Goal: Task Accomplishment & Management: Manage account settings

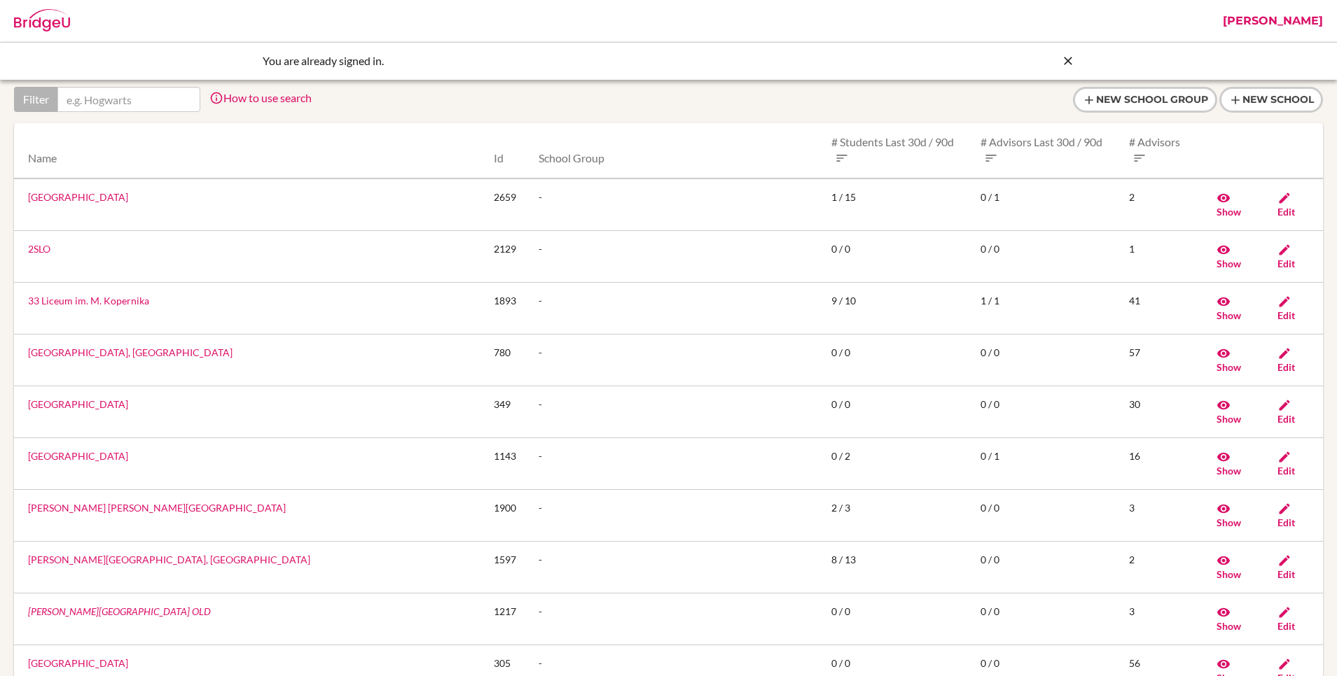
click at [1065, 60] on icon at bounding box center [1068, 61] width 14 height 14
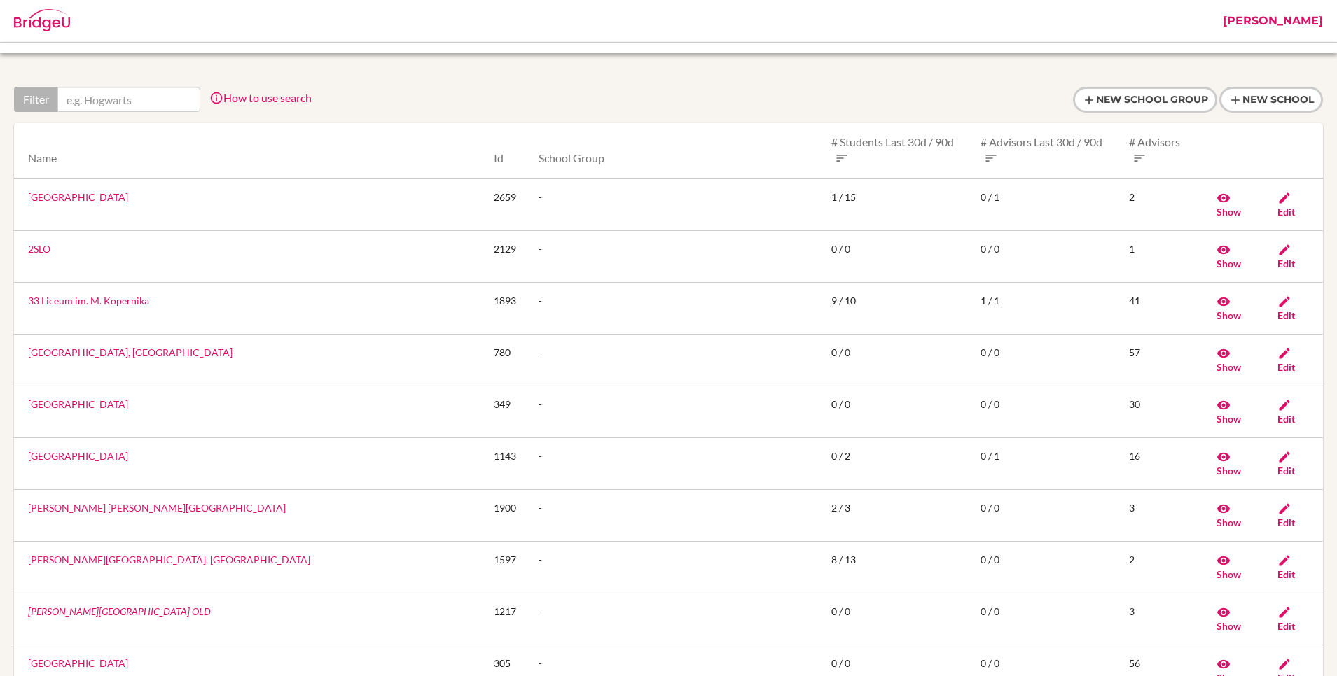
click at [1279, 16] on link "[PERSON_NAME]" at bounding box center [1273, 21] width 114 height 42
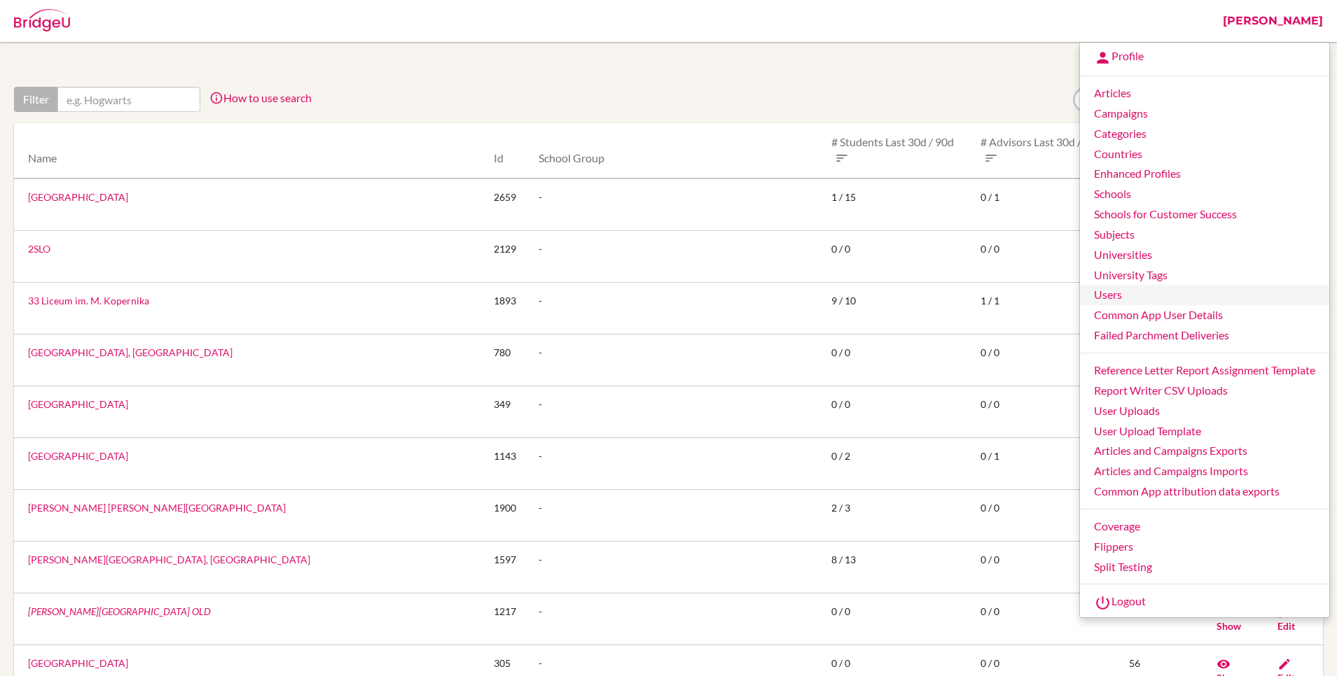
click at [1100, 293] on link "Users" at bounding box center [1204, 295] width 249 height 20
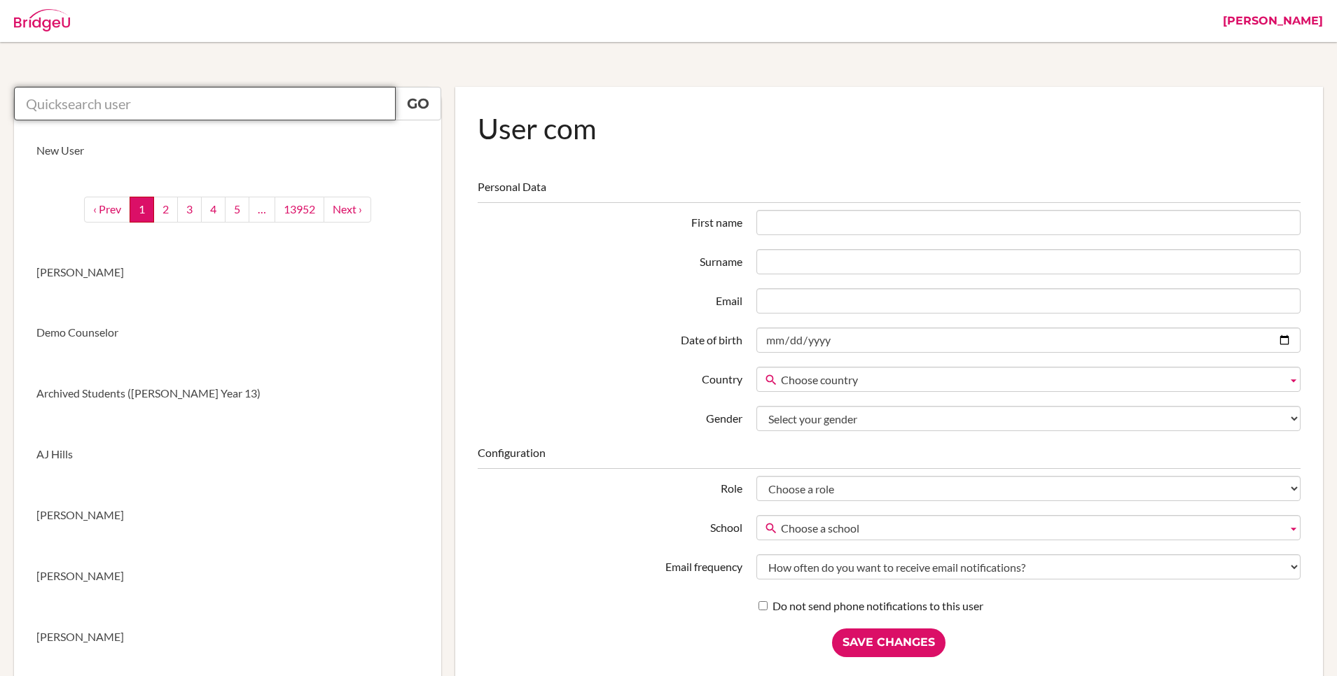
click at [254, 95] on input "text" at bounding box center [205, 104] width 382 height 34
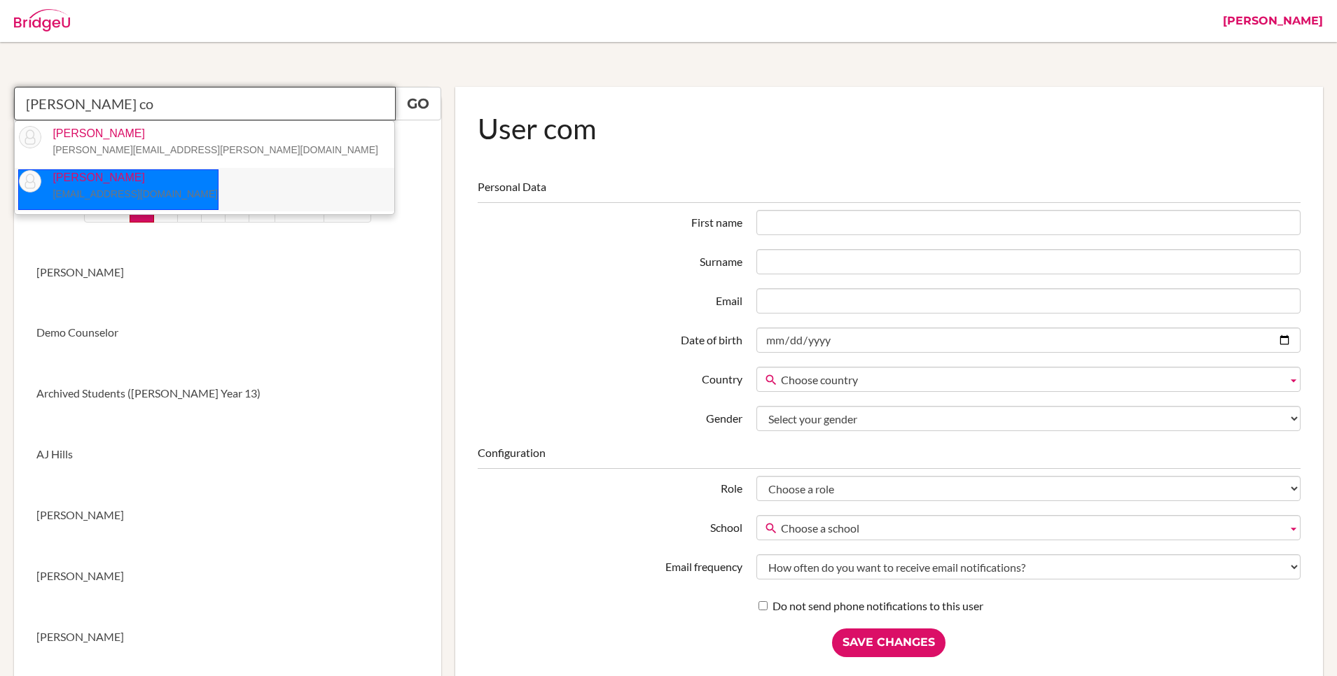
click at [79, 185] on p "Bridget Coughlin bcoughlin@acst.net" at bounding box center [129, 186] width 176 height 32
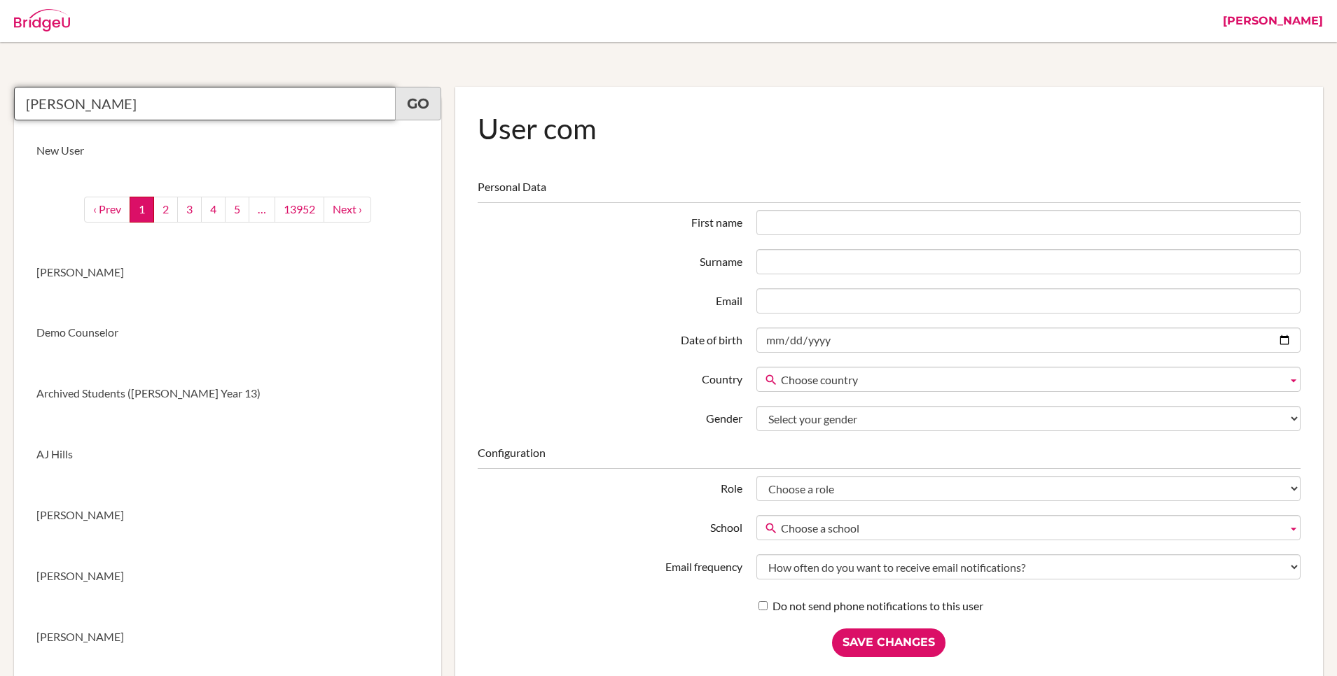
type input "Bridget Coughlin"
click at [424, 95] on link "Go" at bounding box center [418, 104] width 46 height 34
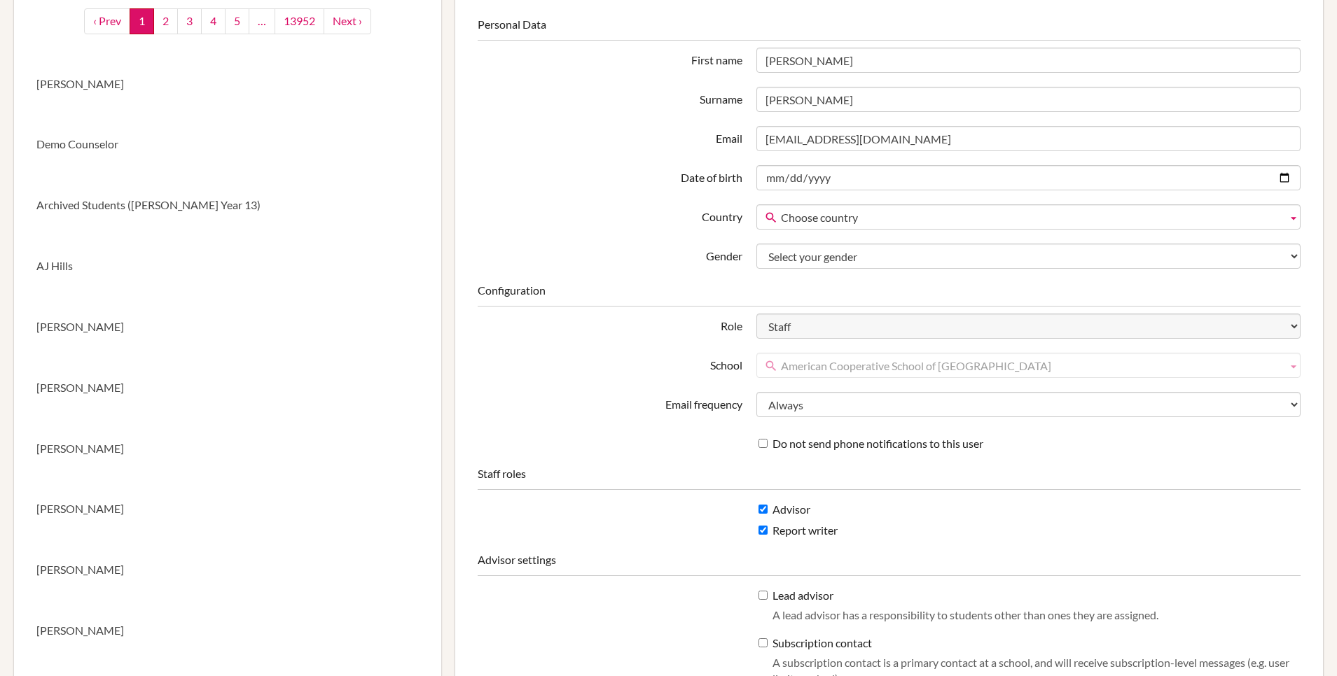
scroll to position [39, 0]
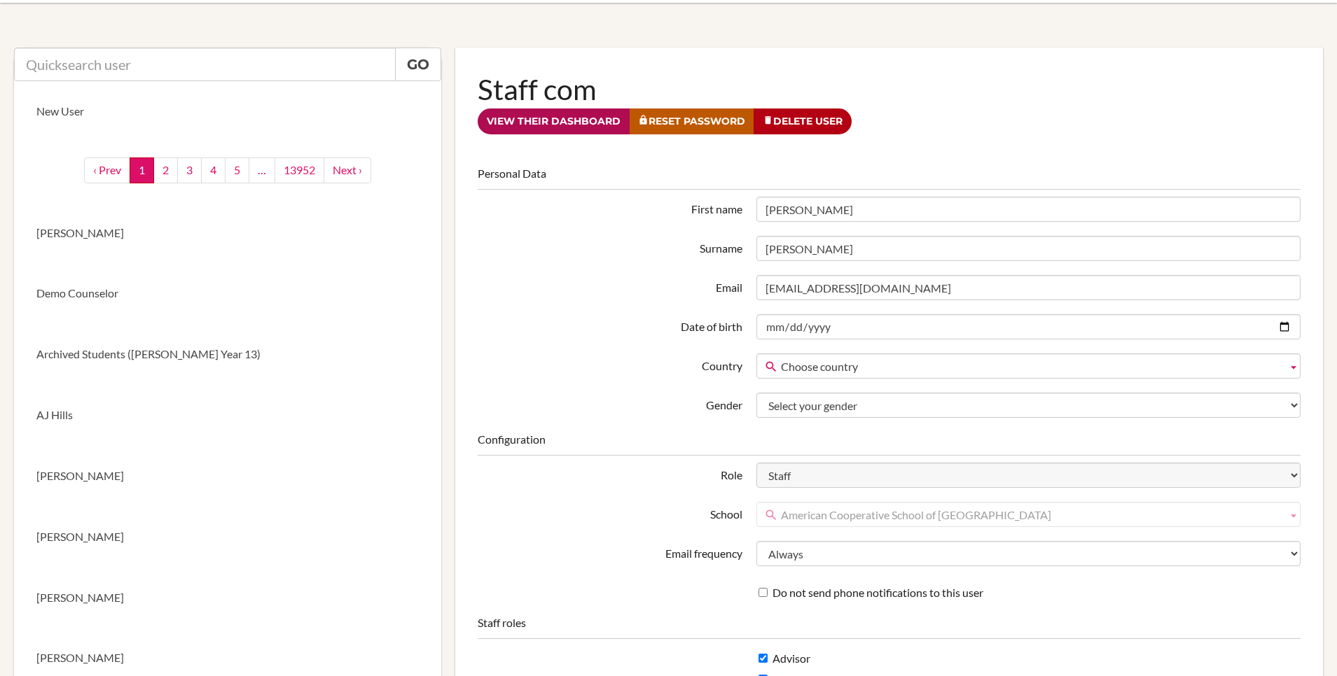
click at [517, 124] on link "View their dashboard" at bounding box center [554, 122] width 152 height 26
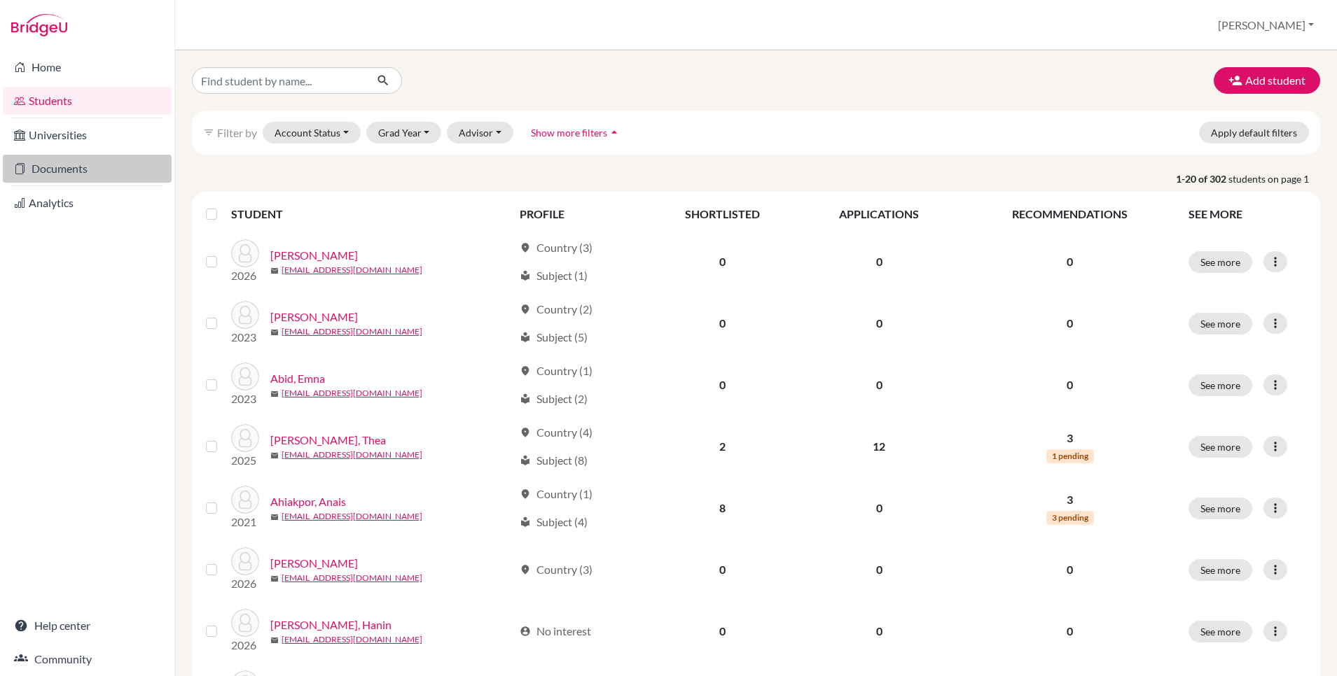
click at [48, 174] on link "Documents" at bounding box center [87, 169] width 169 height 28
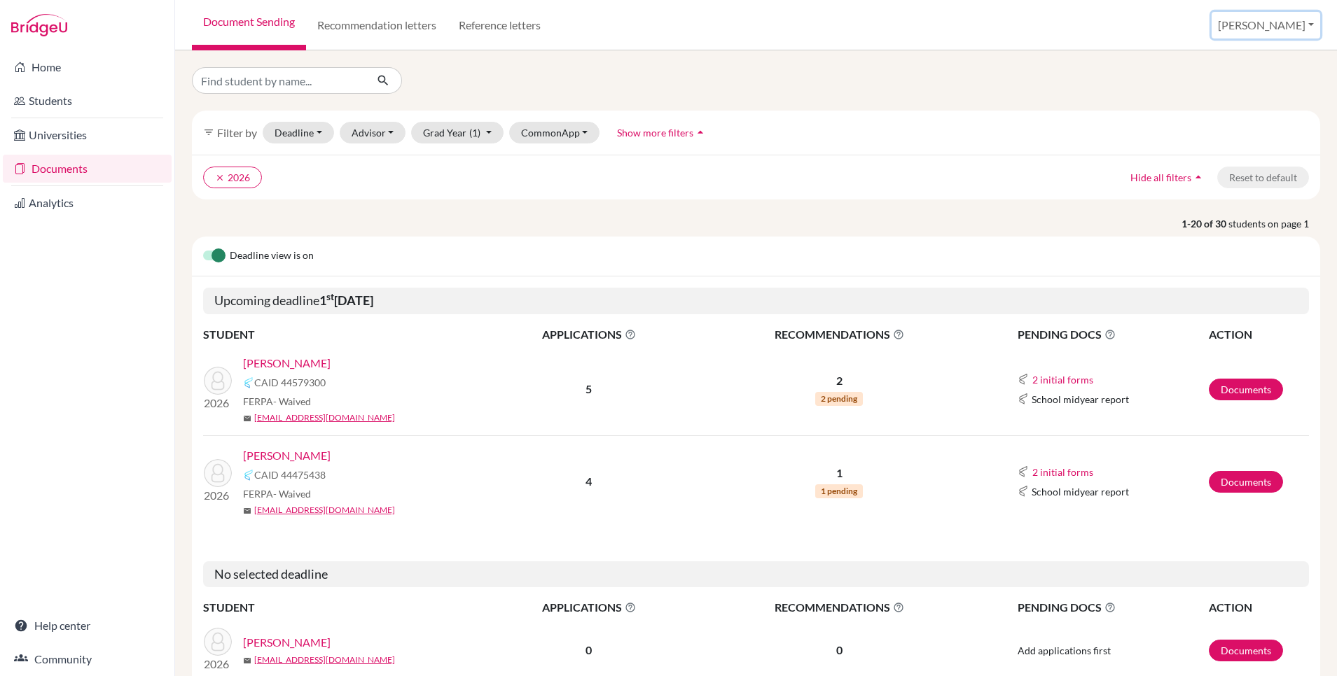
click at [1291, 13] on button "[PERSON_NAME]" at bounding box center [1265, 25] width 109 height 27
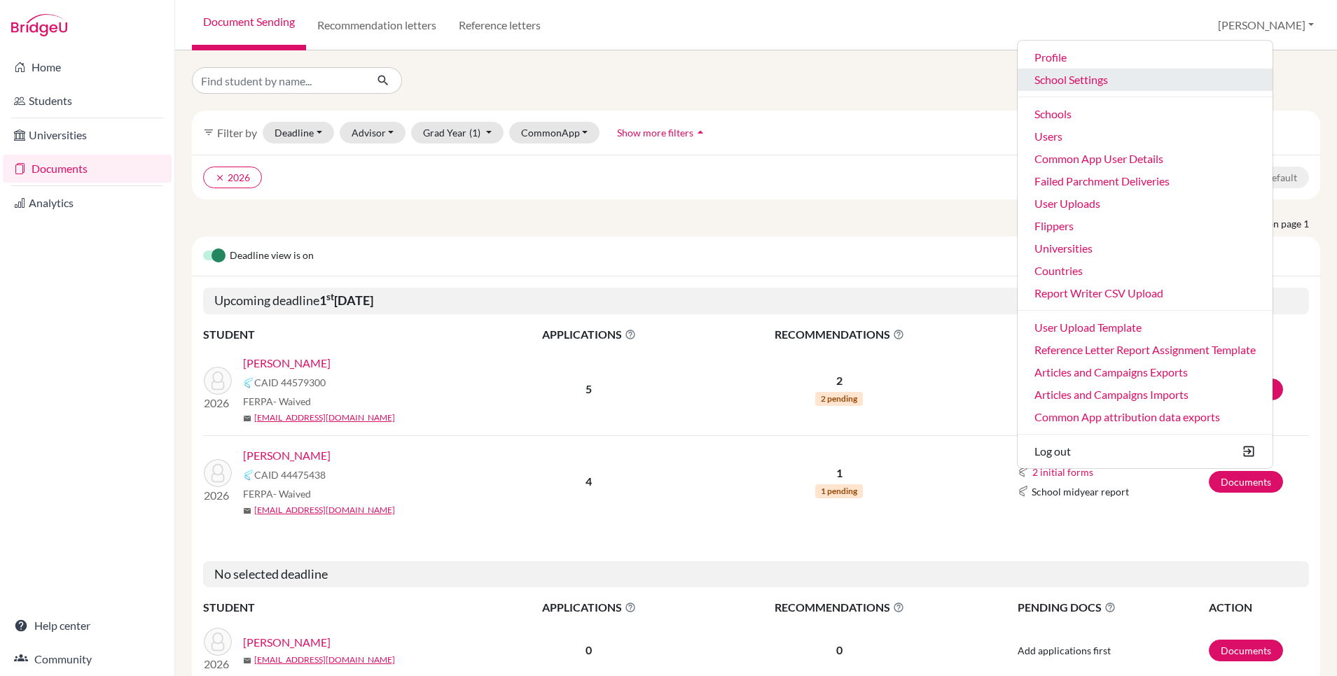
click at [1087, 83] on link "School Settings" at bounding box center [1144, 80] width 255 height 22
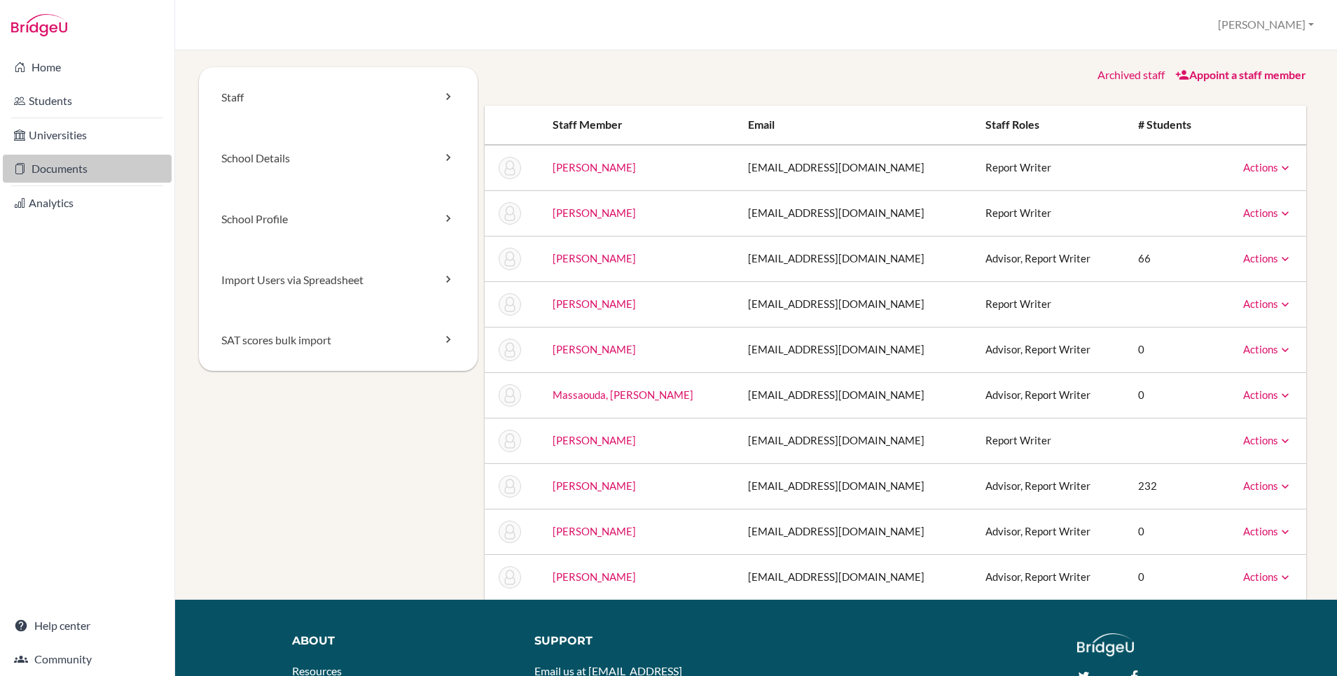
click at [64, 169] on link "Documents" at bounding box center [87, 169] width 169 height 28
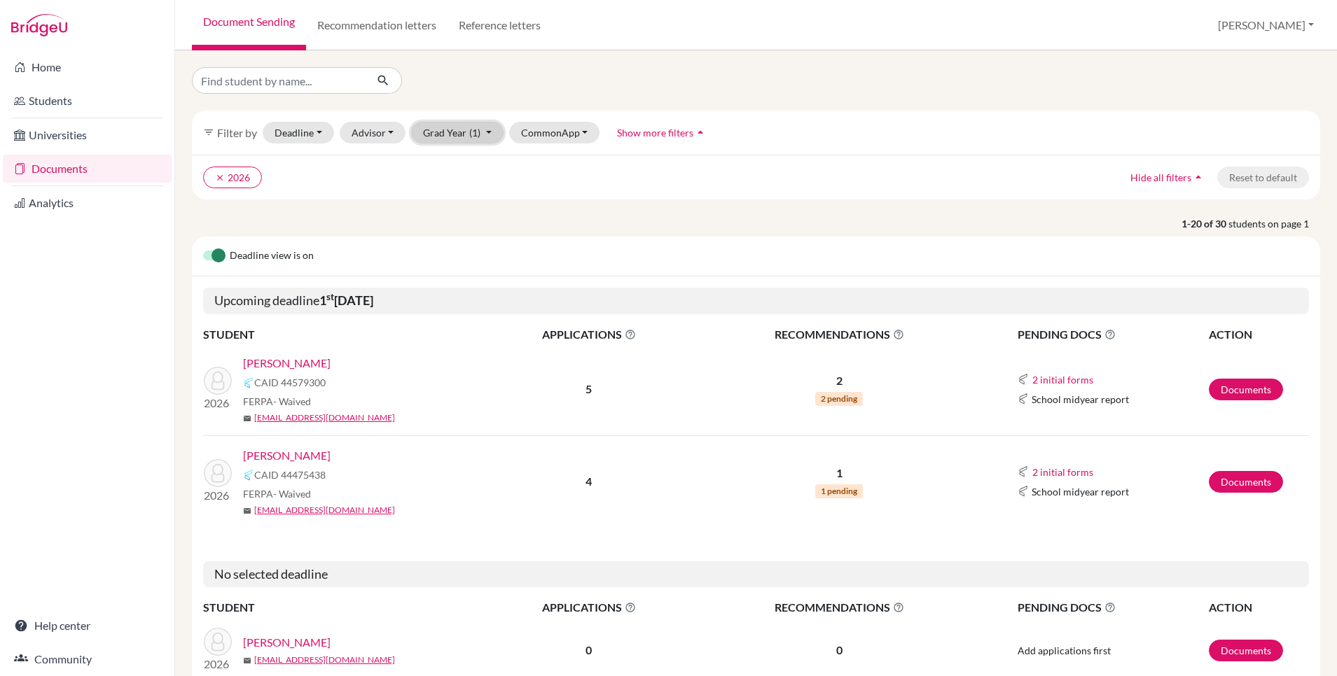
click at [444, 135] on button "Grad Year (1)" at bounding box center [457, 133] width 92 height 22
click at [368, 183] on ul "clear 2026" at bounding box center [617, 178] width 829 height 22
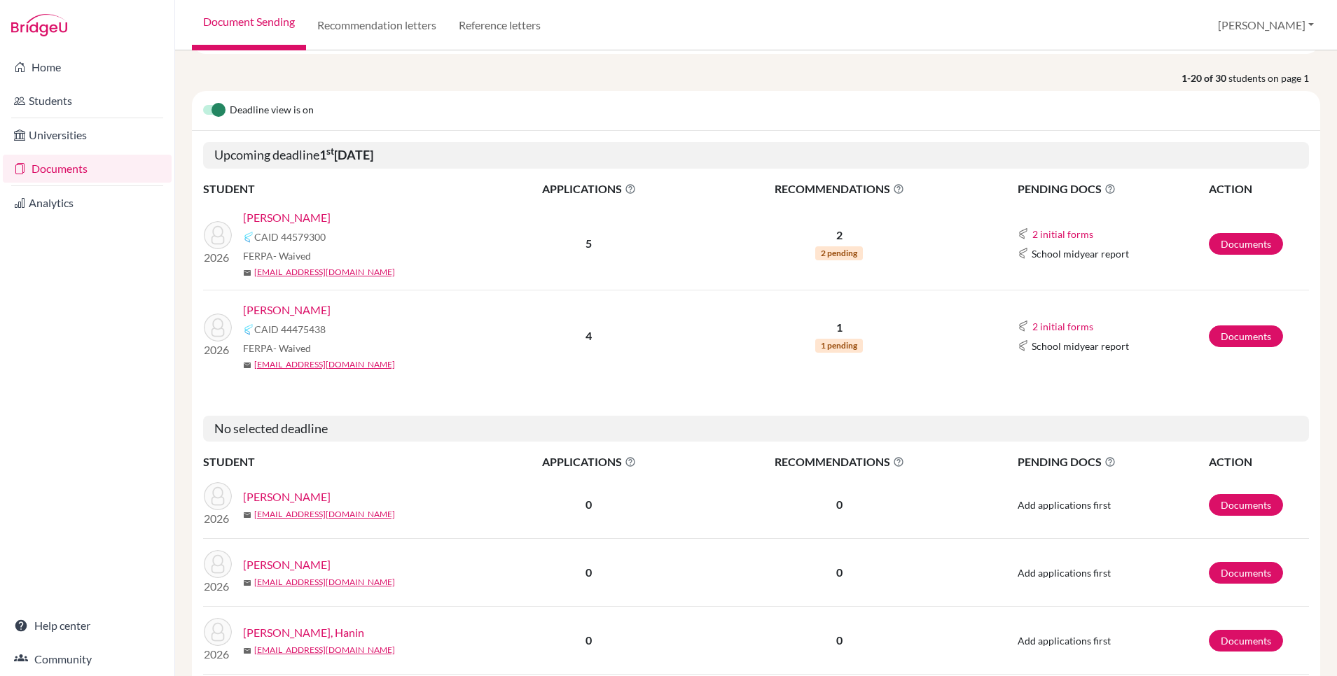
scroll to position [148, 0]
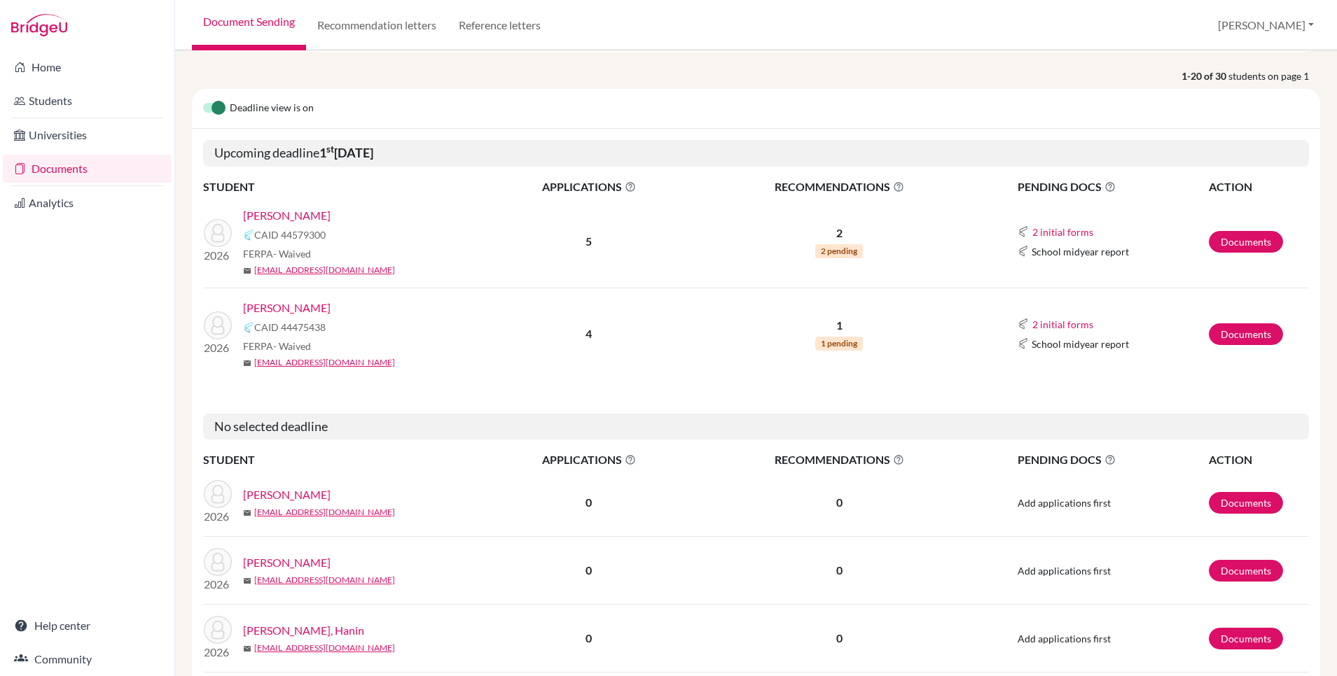
click at [203, 100] on label at bounding box center [203, 100] width 0 height 0
click at [214, 106] on input "checkbox" at bounding box center [208, 107] width 11 height 14
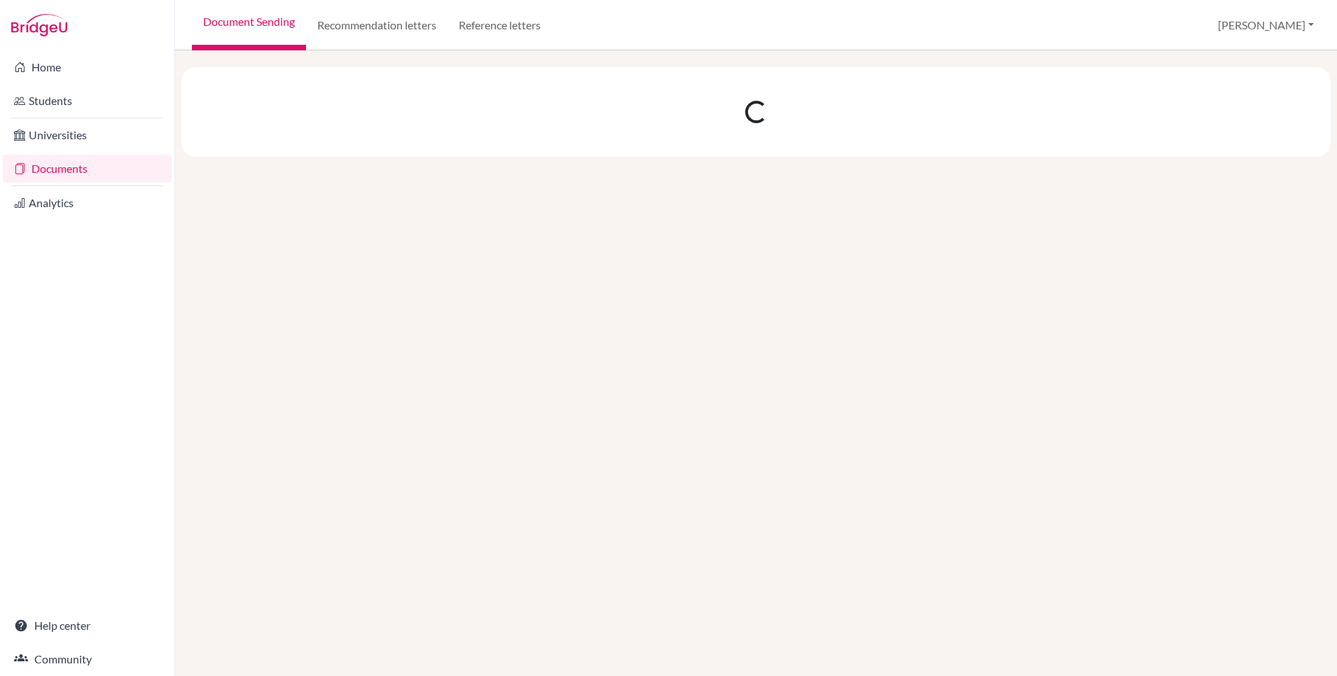
scroll to position [0, 0]
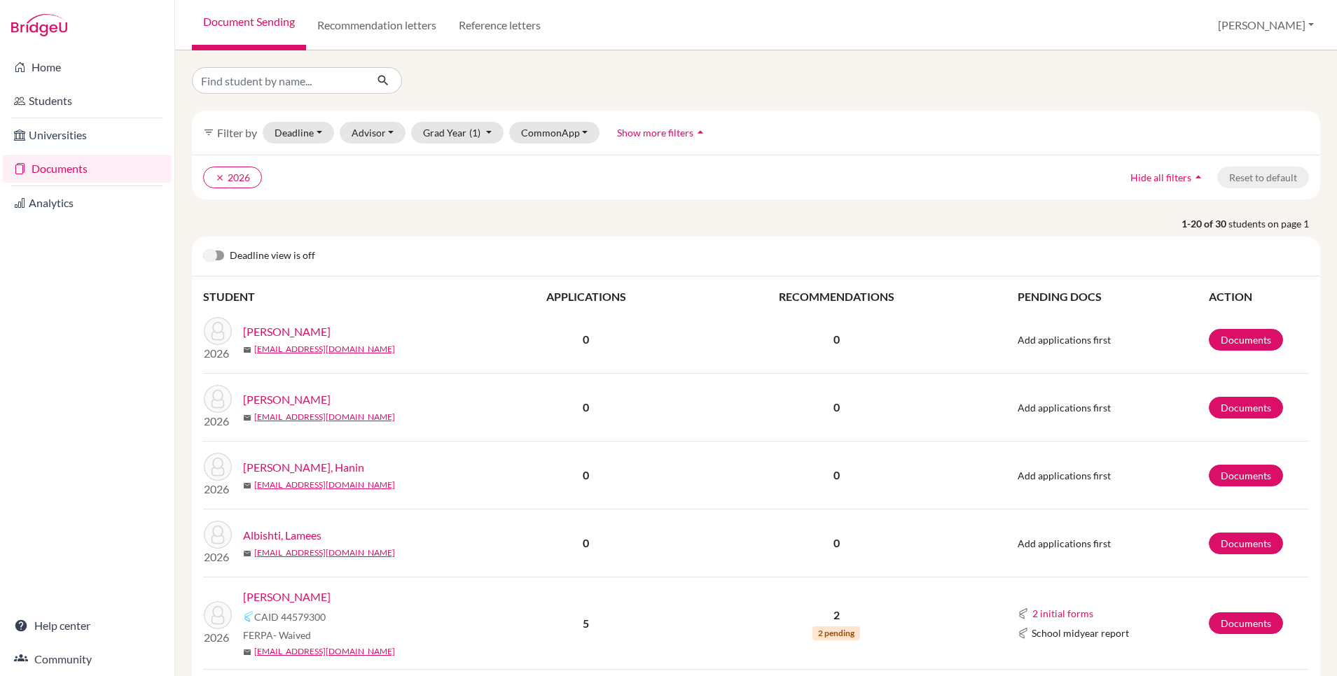
click at [203, 248] on label at bounding box center [203, 248] width 0 height 0
click at [212, 253] on input "checkbox" at bounding box center [208, 255] width 11 height 14
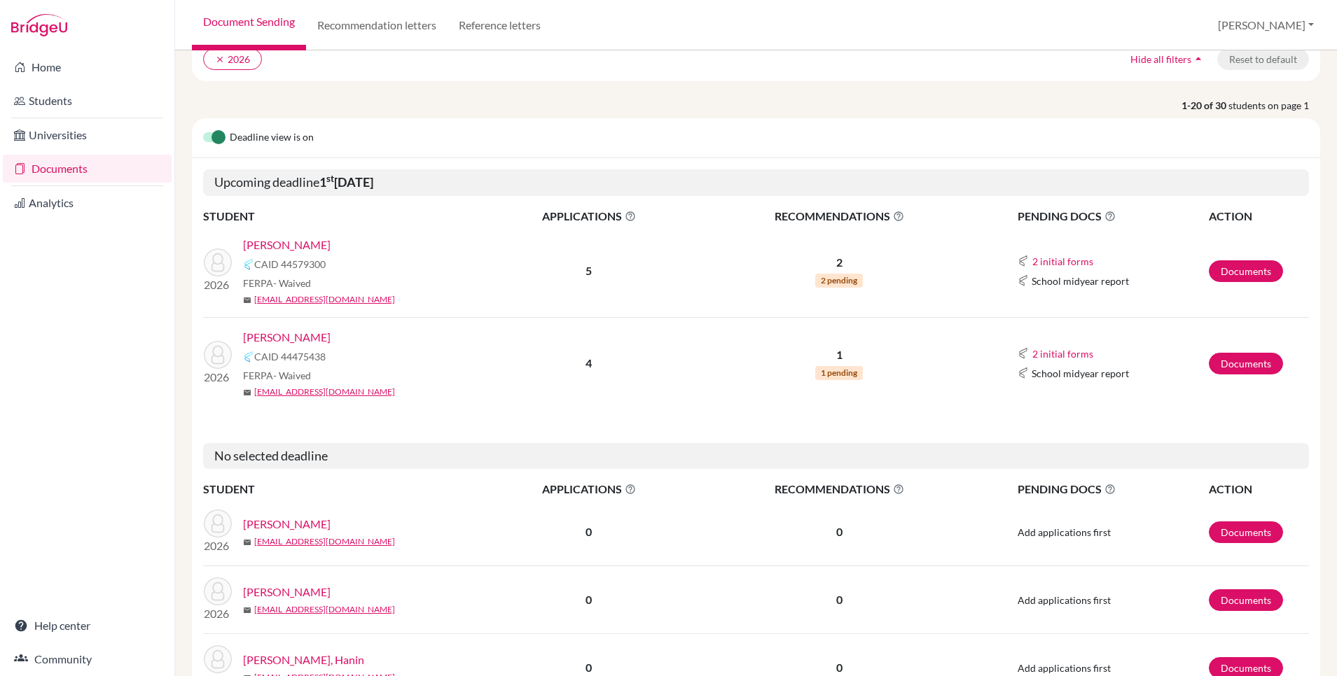
scroll to position [137, 0]
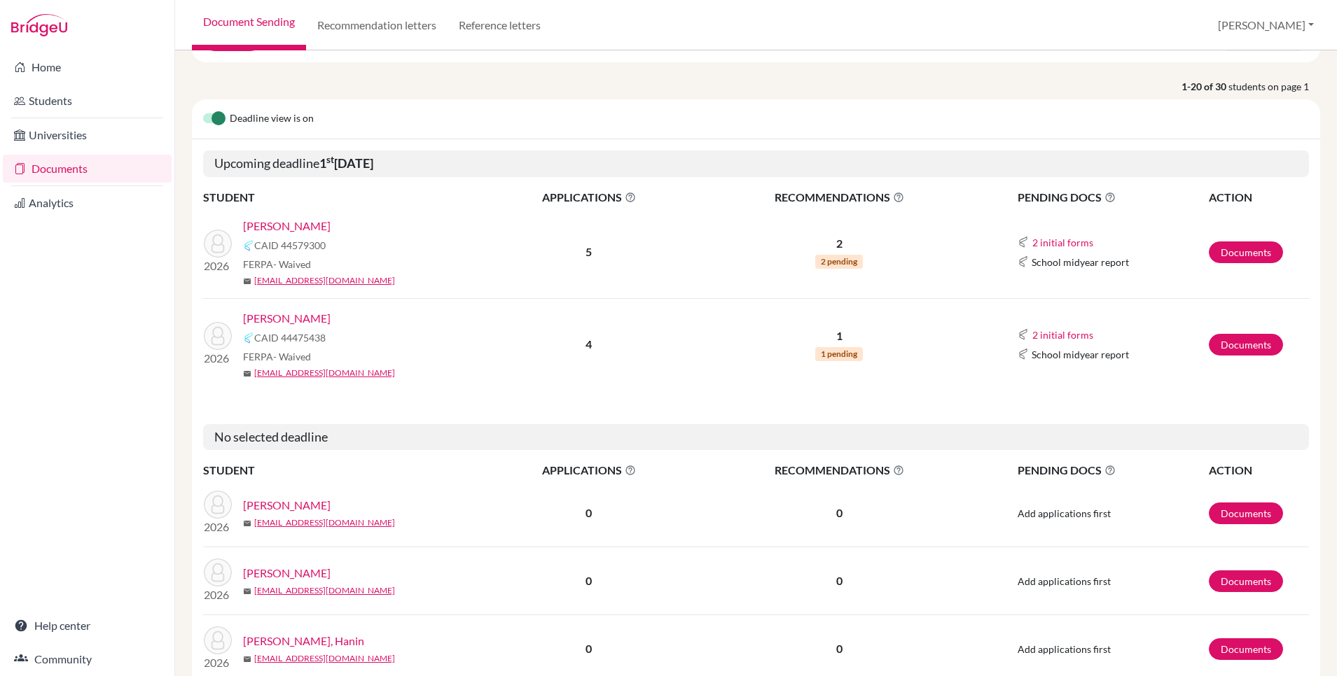
click at [296, 228] on link "Bahri, Sherine" at bounding box center [287, 226] width 88 height 17
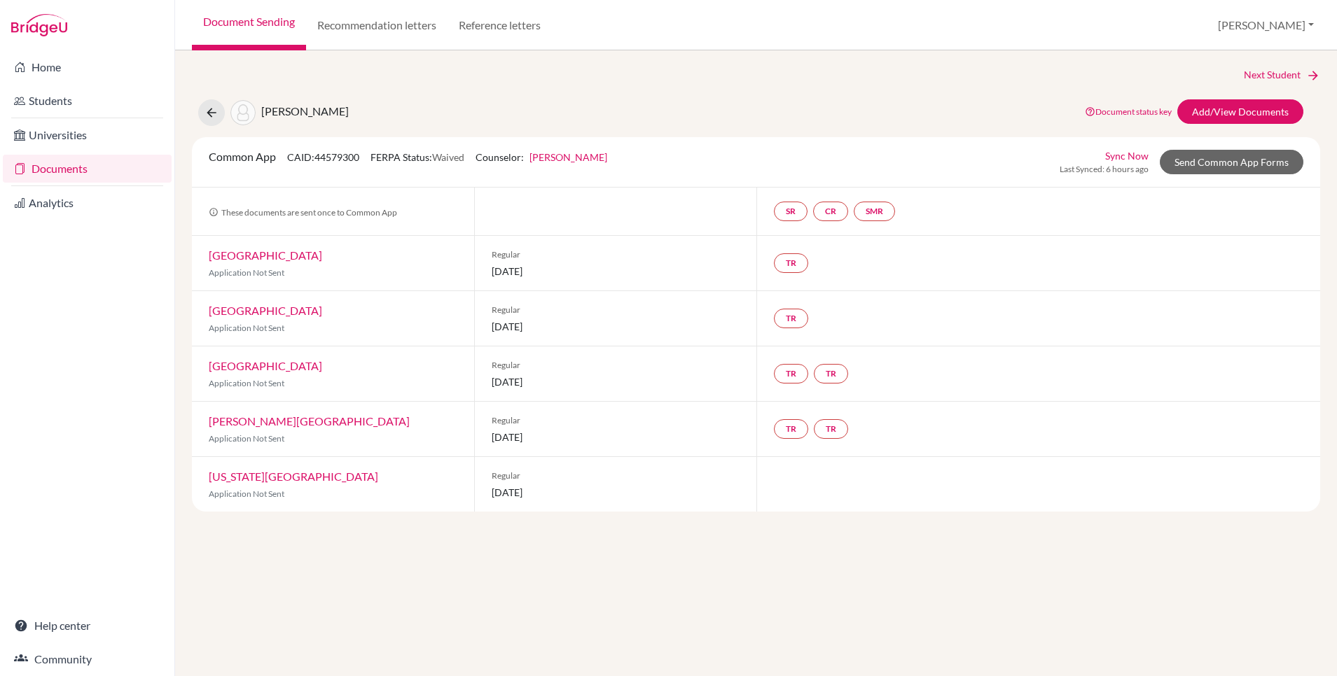
click at [583, 158] on link "[PERSON_NAME]" at bounding box center [568, 157] width 78 height 12
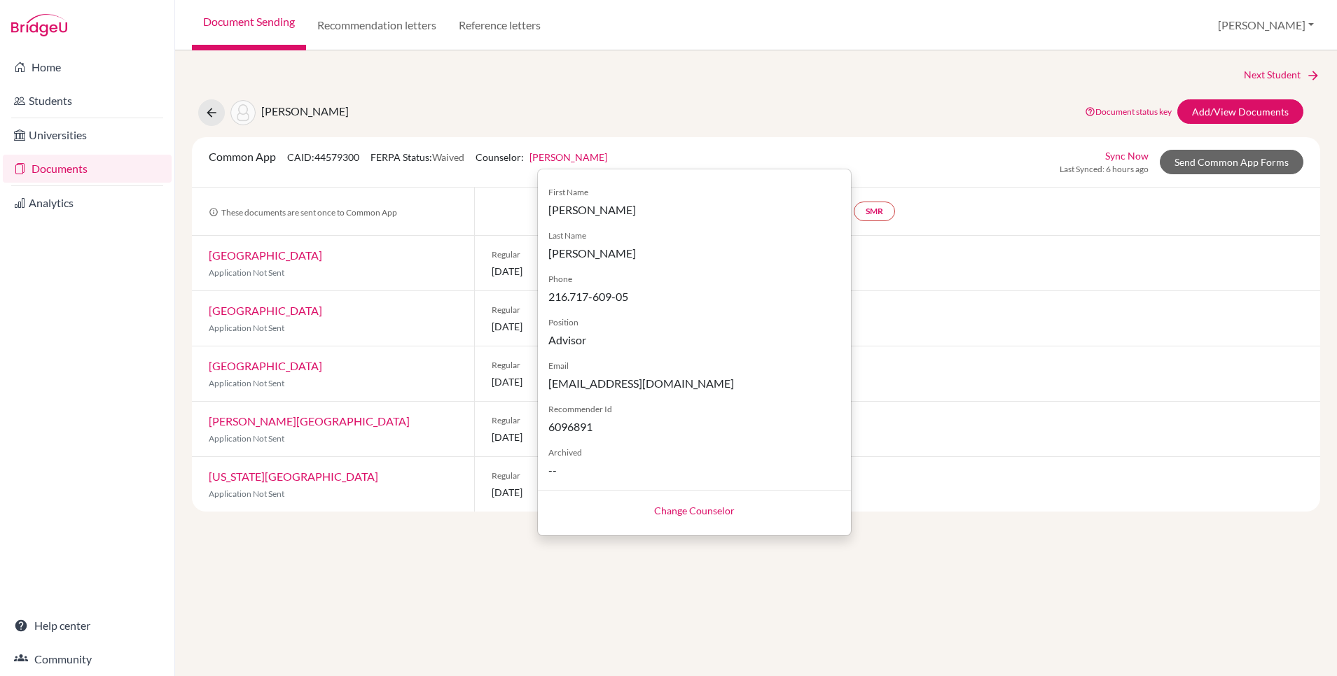
click at [682, 511] on link "Change Counselor" at bounding box center [694, 511] width 81 height 12
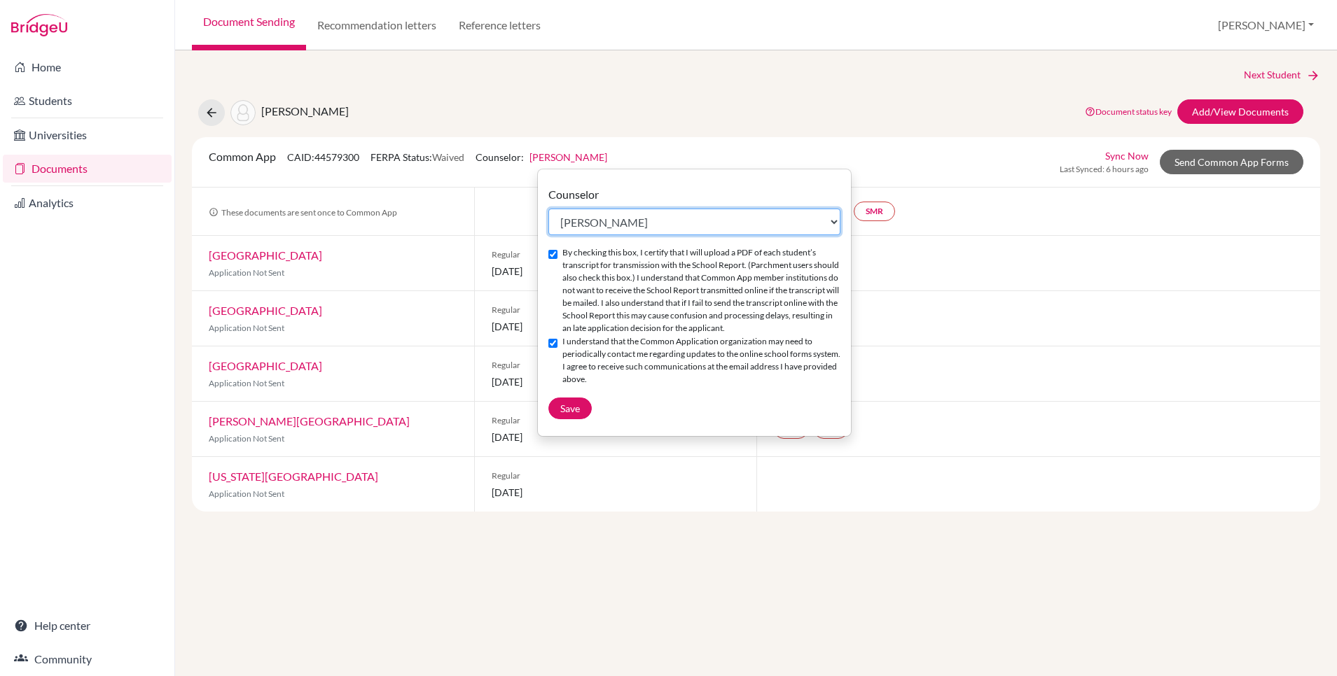
click at [644, 225] on select "Select counselor Bridget Coughlin Cory Haugen Nejla Ben Massaouda Pascale Thoma…" at bounding box center [694, 222] width 292 height 27
select select "463074"
click at [548, 209] on select "Select counselor Bridget Coughlin Cory Haugen Nejla Ben Massaouda Pascale Thoma…" at bounding box center [694, 222] width 292 height 27
checkbox input "false"
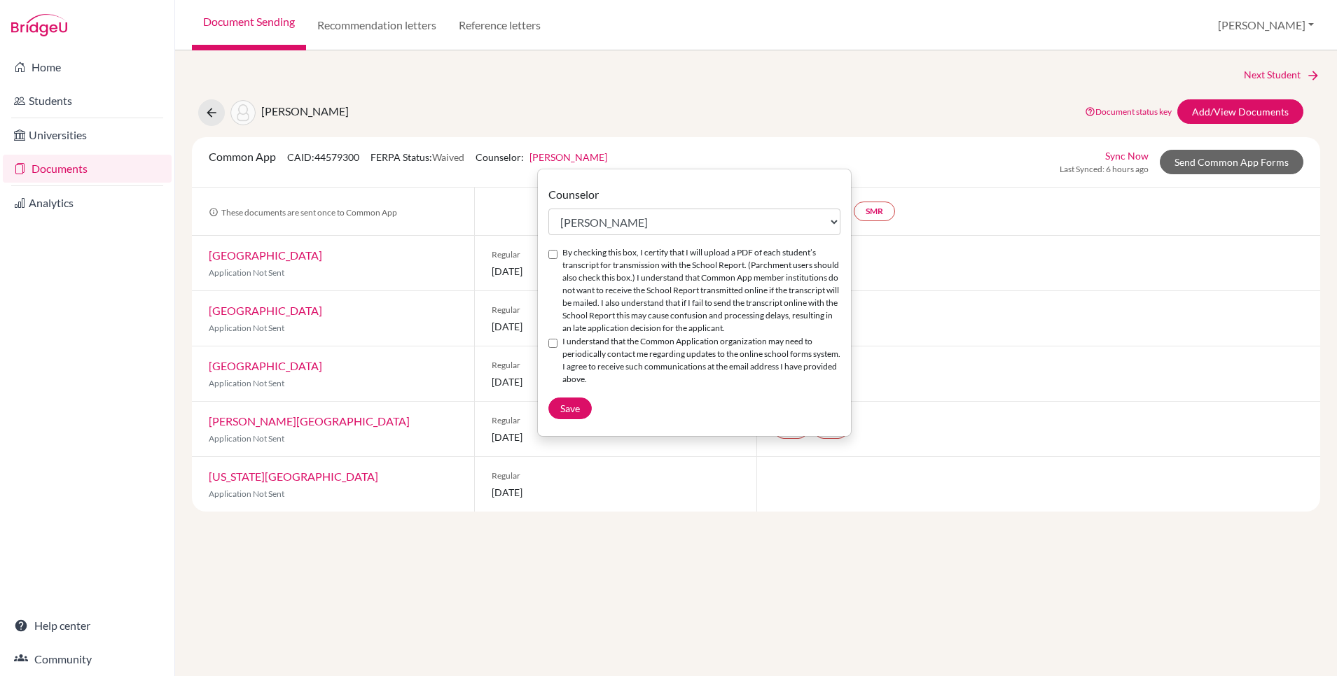
click at [554, 254] on input "By checking this box, I certify that I will upload a PDF of each student’s tran…" at bounding box center [552, 254] width 9 height 9
checkbox input "true"
click at [550, 345] on input "I understand that the Common Application organization may need to periodically …" at bounding box center [552, 343] width 9 height 9
checkbox input "true"
click at [566, 410] on span "Save" at bounding box center [570, 409] width 20 height 12
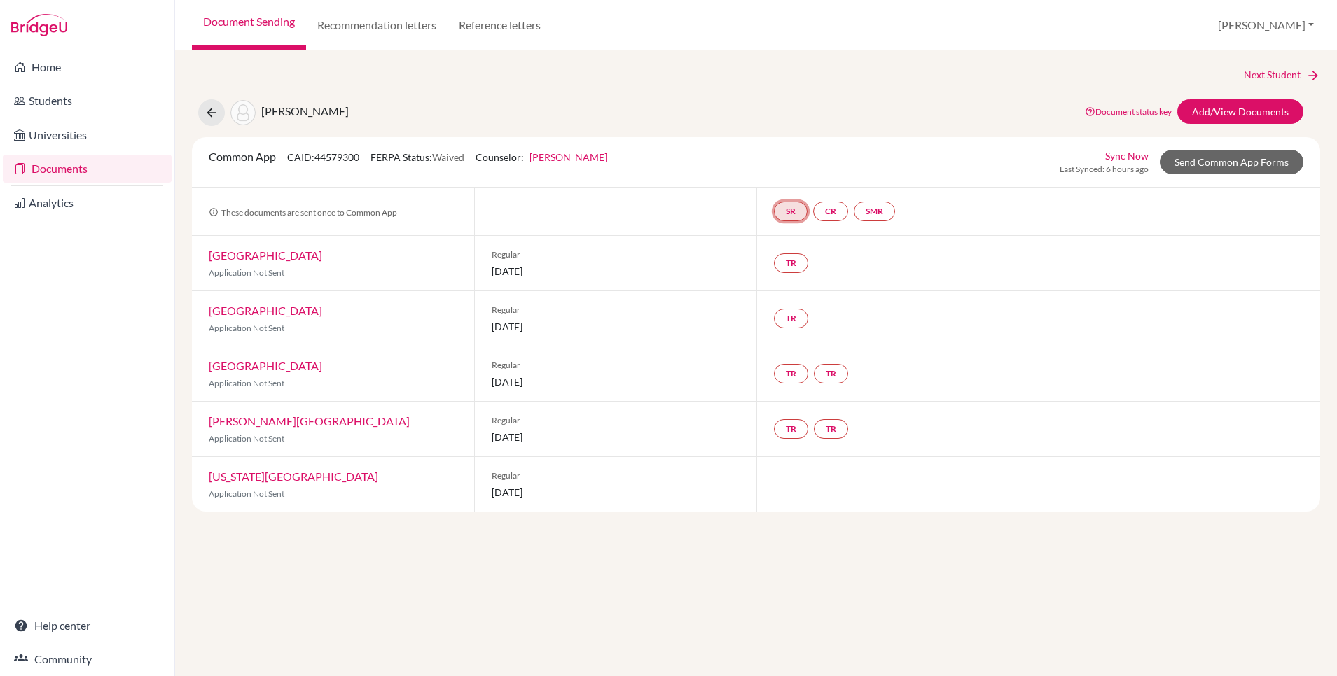
click at [796, 214] on link "SR" at bounding box center [791, 212] width 34 height 20
click at [833, 212] on link "CR" at bounding box center [830, 212] width 35 height 20
click at [873, 217] on link "SMR" at bounding box center [874, 212] width 41 height 20
click at [731, 260] on div "Regular 05 January 2026" at bounding box center [615, 263] width 282 height 55
click at [798, 269] on link "TR" at bounding box center [791, 263] width 34 height 20
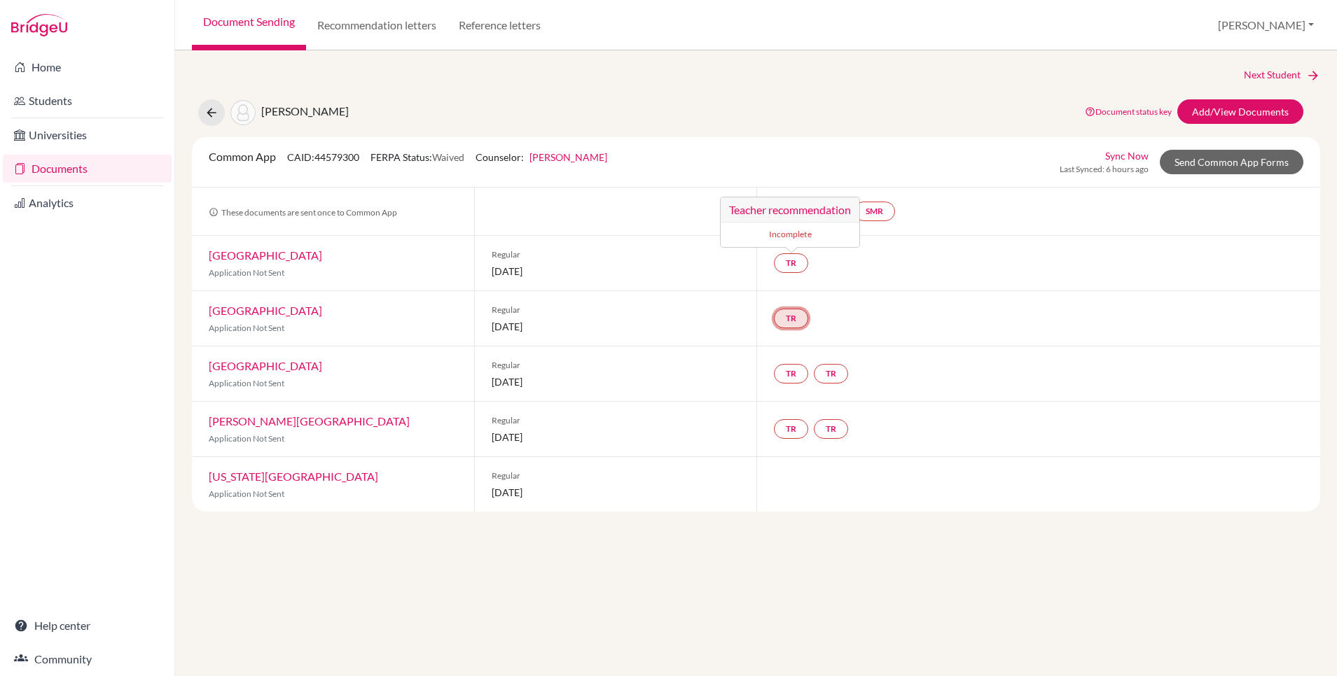
click at [781, 318] on link "TR" at bounding box center [791, 319] width 34 height 20
click at [897, 432] on div "TR TR" at bounding box center [1038, 429] width 564 height 55
click at [1233, 116] on link "Add/View Documents" at bounding box center [1240, 111] width 126 height 25
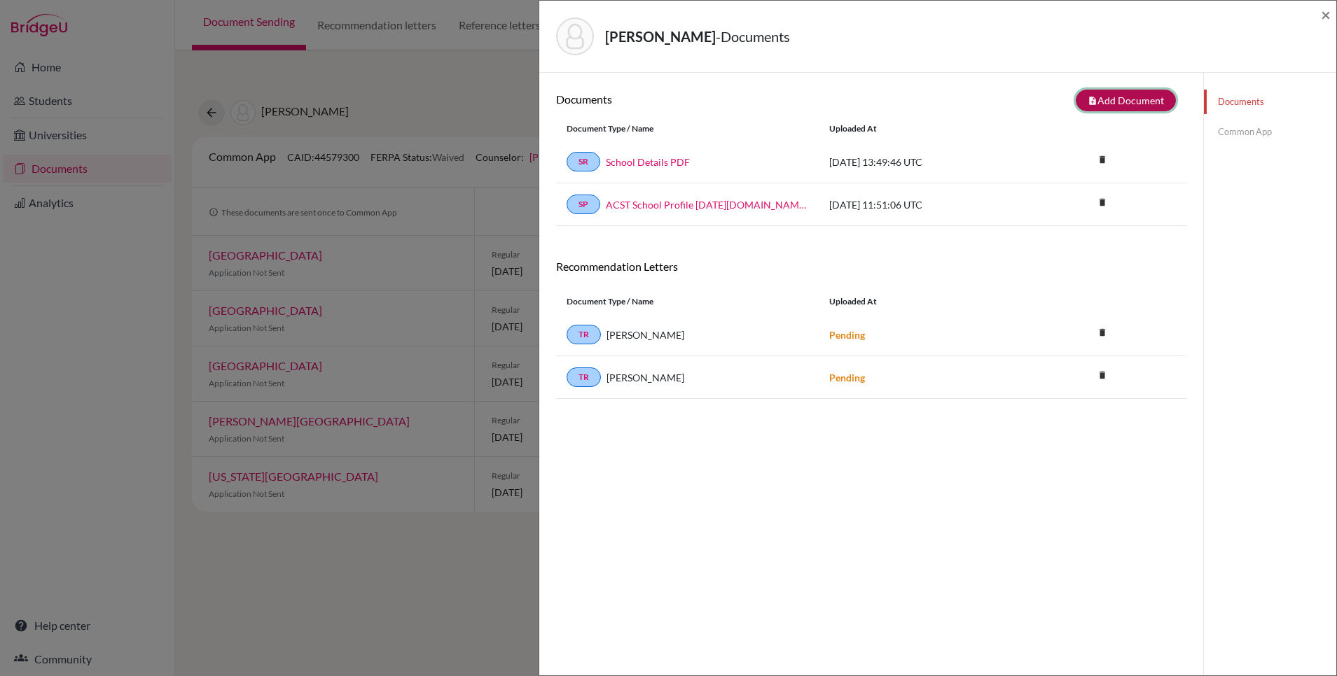
click at [1132, 103] on button "note_add Add Document" at bounding box center [1126, 101] width 100 height 22
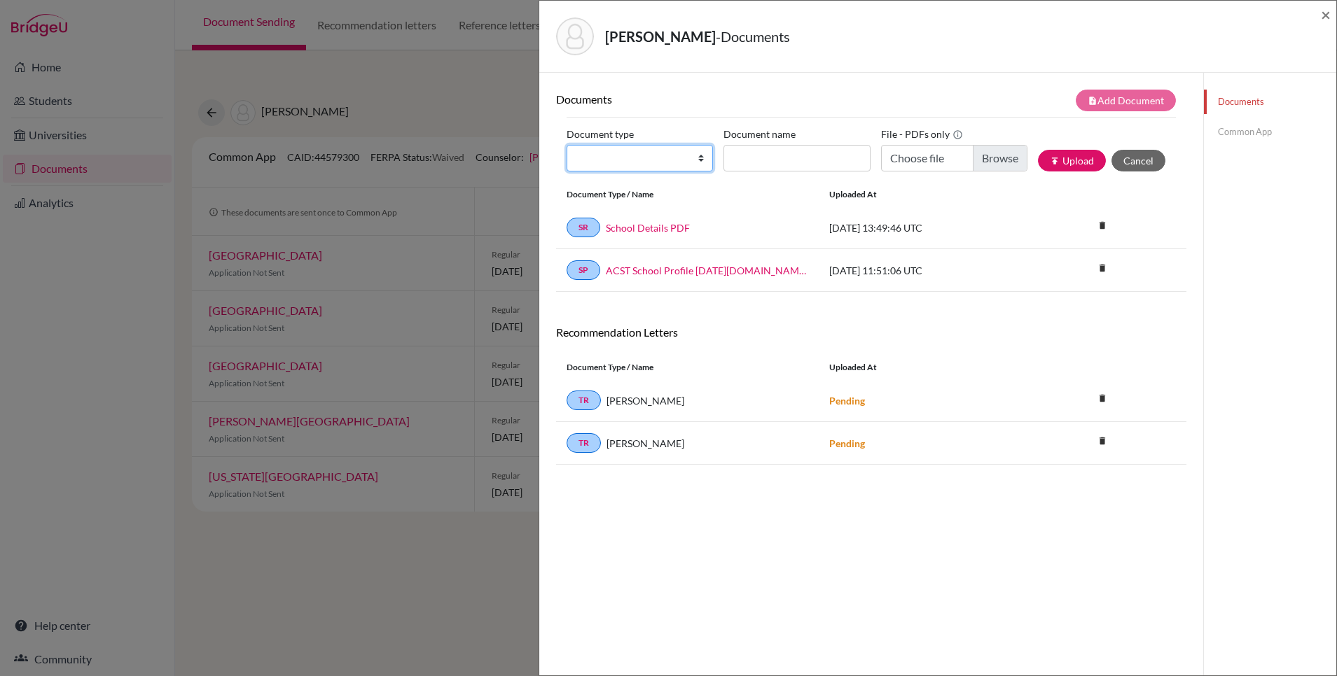
click at [674, 162] on select "Change explanation for Common App reports Counselor recommendation Internationa…" at bounding box center [639, 158] width 146 height 27
select select "2"
click at [566, 145] on select "Change explanation for Common App reports Counselor recommendation Internationa…" at bounding box center [639, 158] width 146 height 27
click at [490, 96] on div "Bahri, Sherine - Documents × Documents note_add Add Document Document type Chan…" at bounding box center [668, 338] width 1337 height 676
